Goal: Information Seeking & Learning: Understand process/instructions

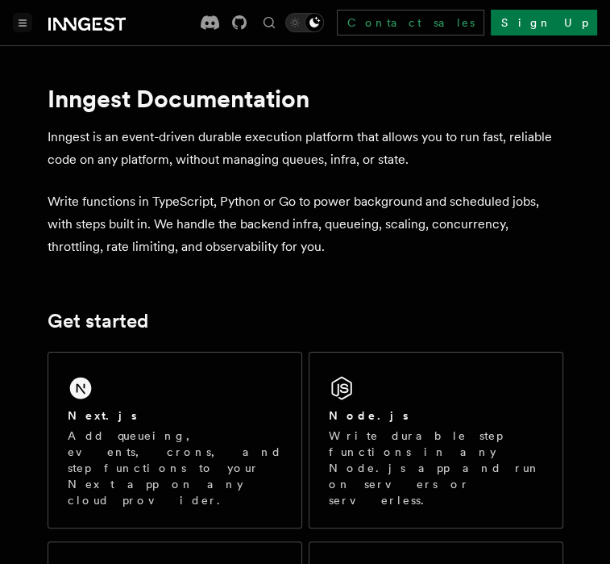
click at [23, 31] on button "Toggle navigation" at bounding box center [22, 22] width 19 height 19
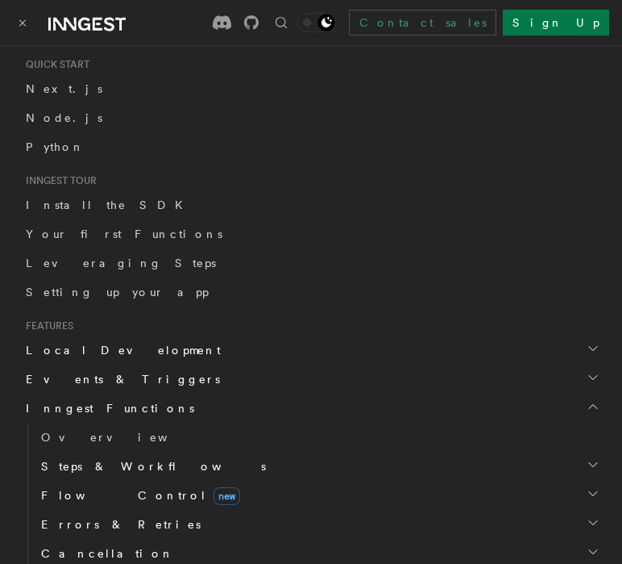
scroll to position [193, 0]
click at [94, 352] on span "Local Development" at bounding box center [120, 351] width 202 height 16
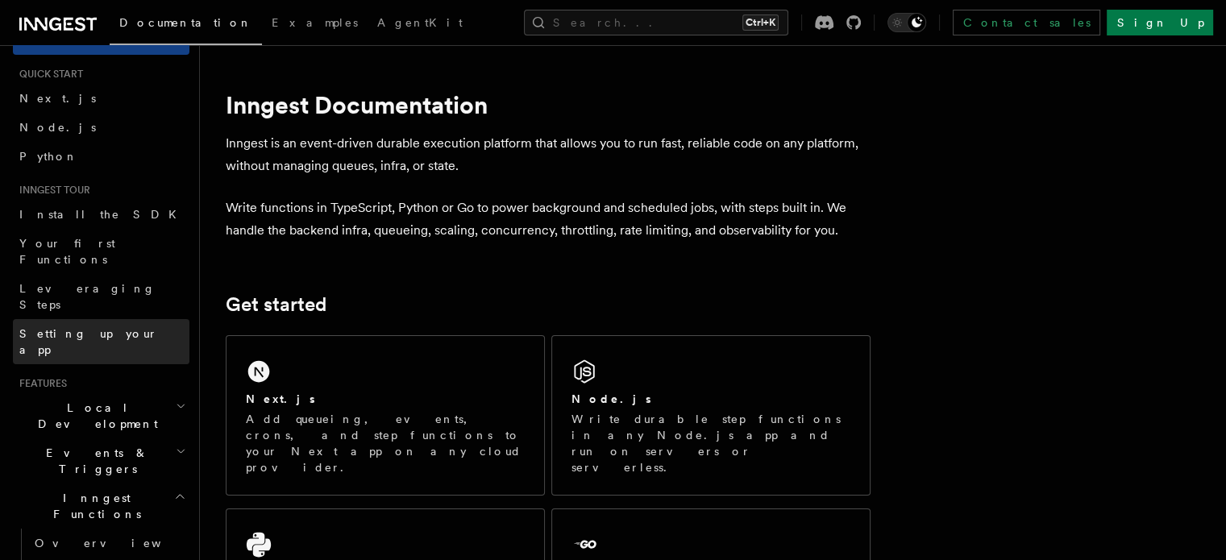
scroll to position [0, 0]
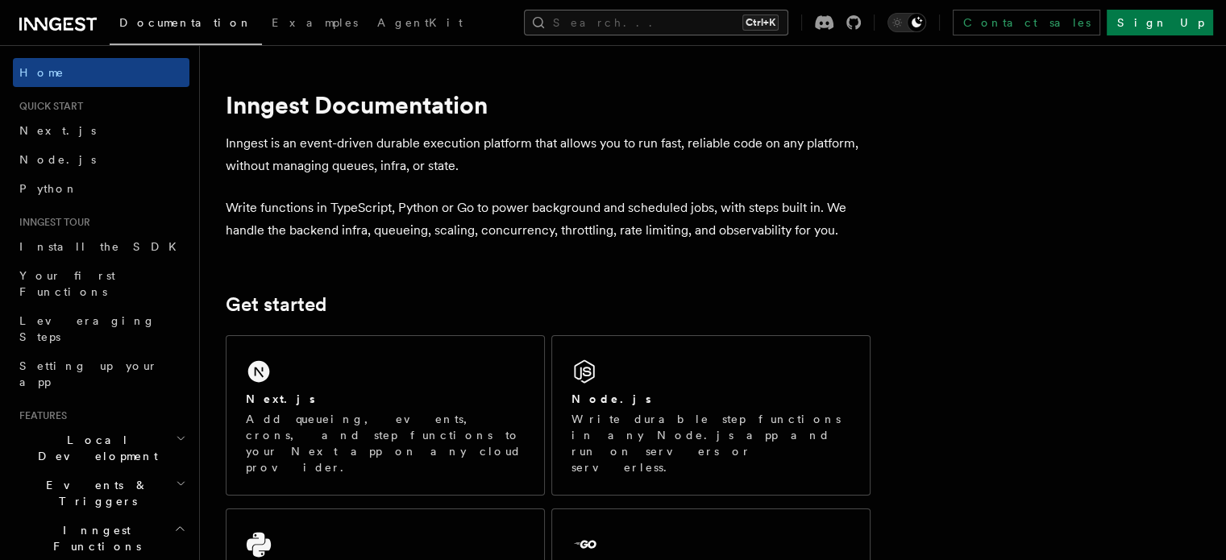
click at [610, 17] on button "Search... Ctrl+K" at bounding box center [656, 23] width 264 height 26
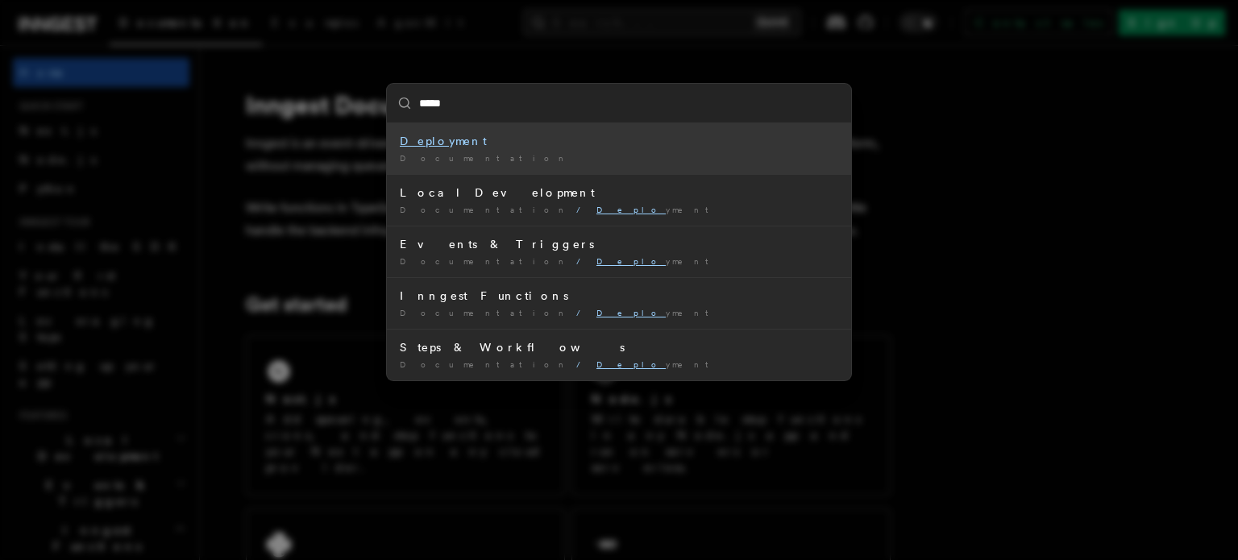
type input "******"
click at [418, 139] on mark "Deploy" at bounding box center [428, 141] width 56 height 13
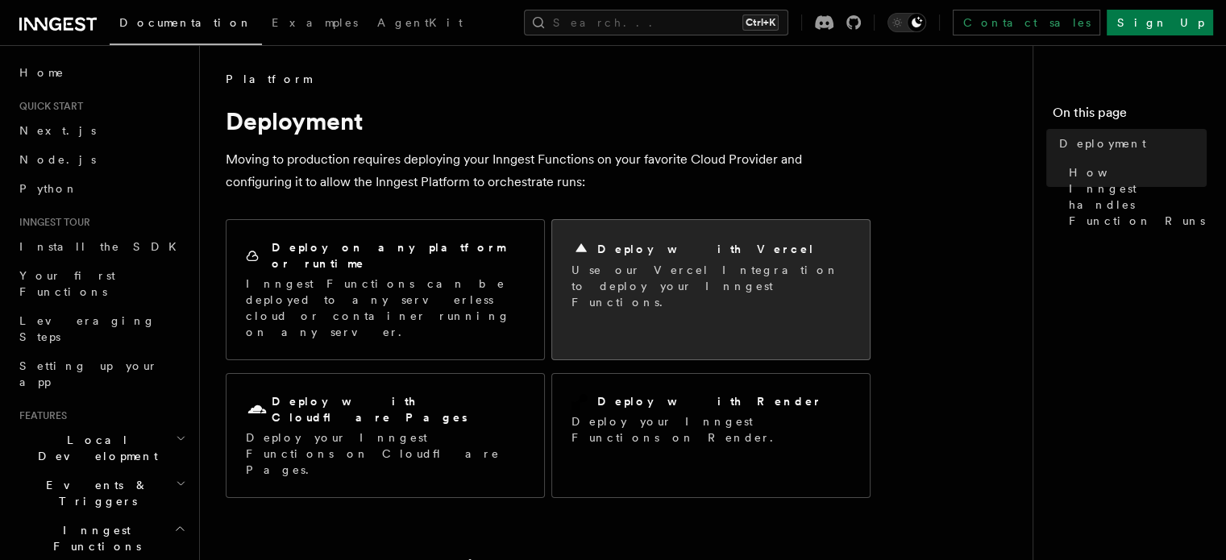
click at [602, 273] on p "Use our Vercel Integration to deploy your Inngest Functions." at bounding box center [711, 286] width 279 height 48
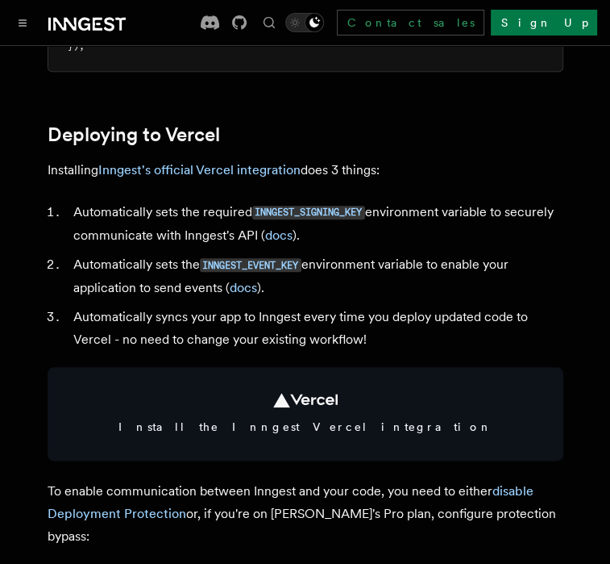
scroll to position [703, 0]
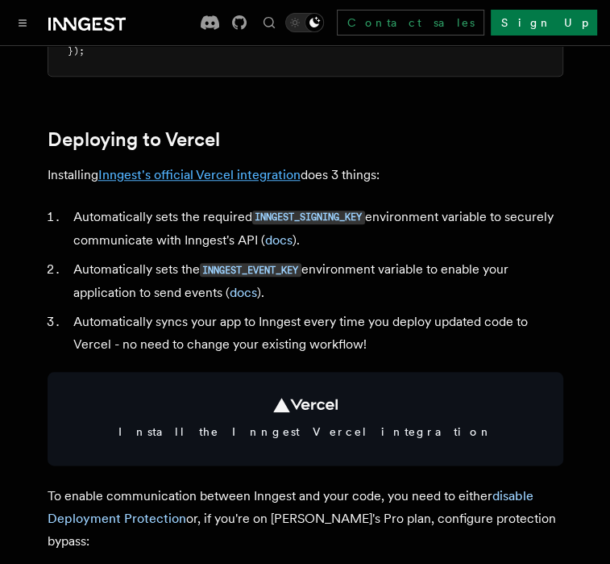
click at [202, 182] on link "Inngest's official Vercel integration" at bounding box center [199, 174] width 202 height 15
